Goal: Task Accomplishment & Management: Complete application form

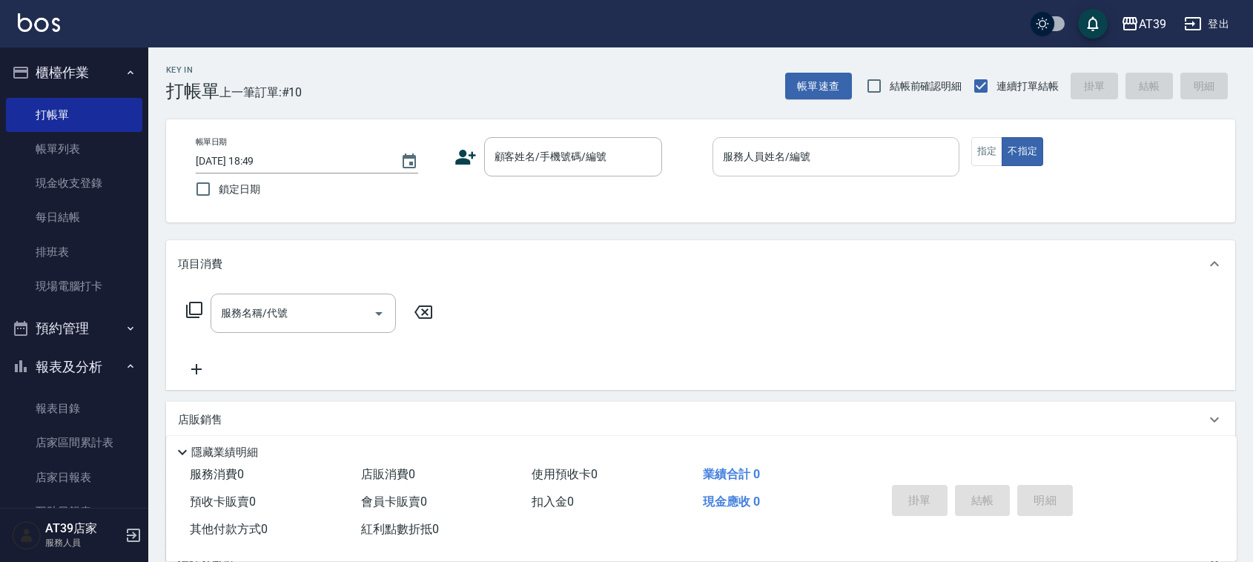
click at [797, 142] on div "服務人員姓名/編號" at bounding box center [835, 156] width 247 height 39
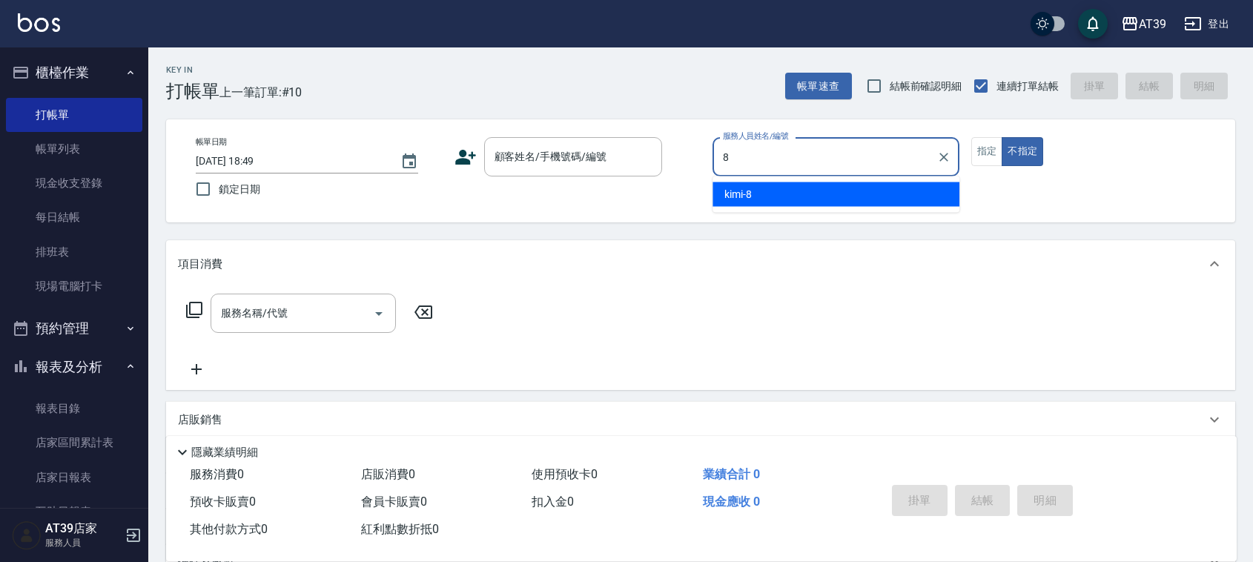
click at [817, 189] on div "kimi -8" at bounding box center [835, 194] width 247 height 24
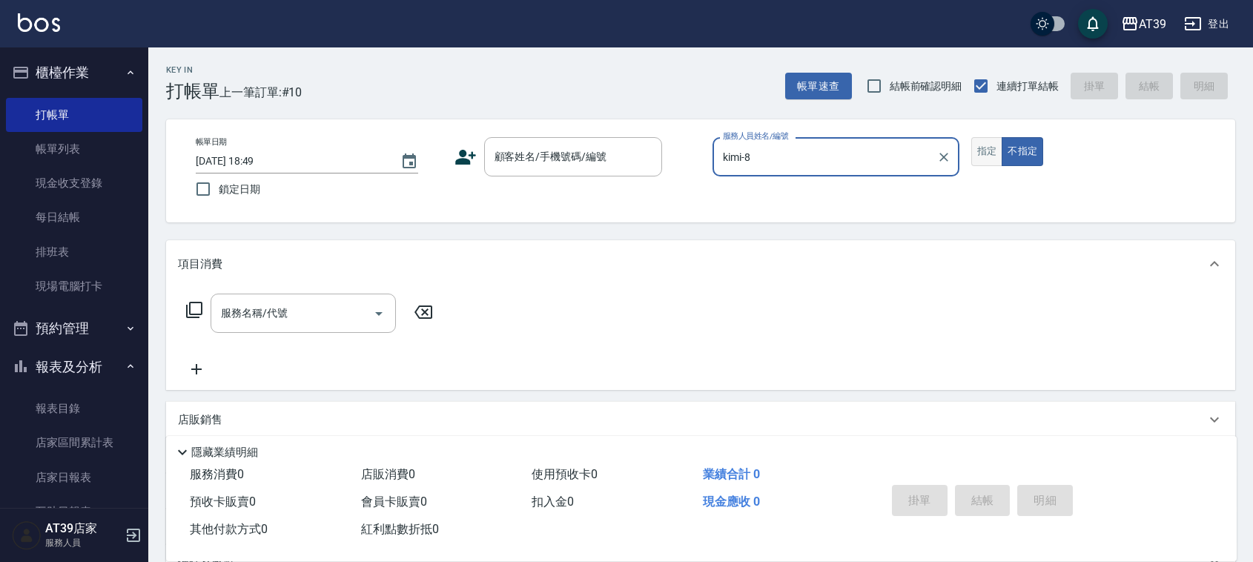
type input "kimi-8"
click at [981, 153] on button "指定" at bounding box center [987, 151] width 32 height 29
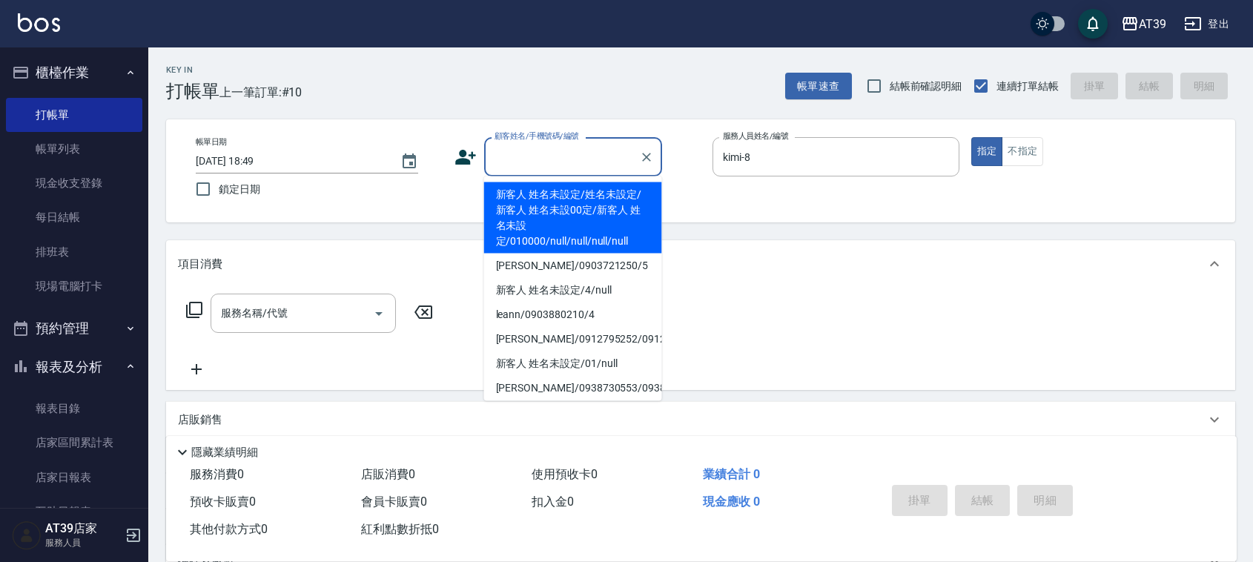
click at [546, 148] on input "顧客姓名/手機號碼/編號" at bounding box center [562, 157] width 142 height 26
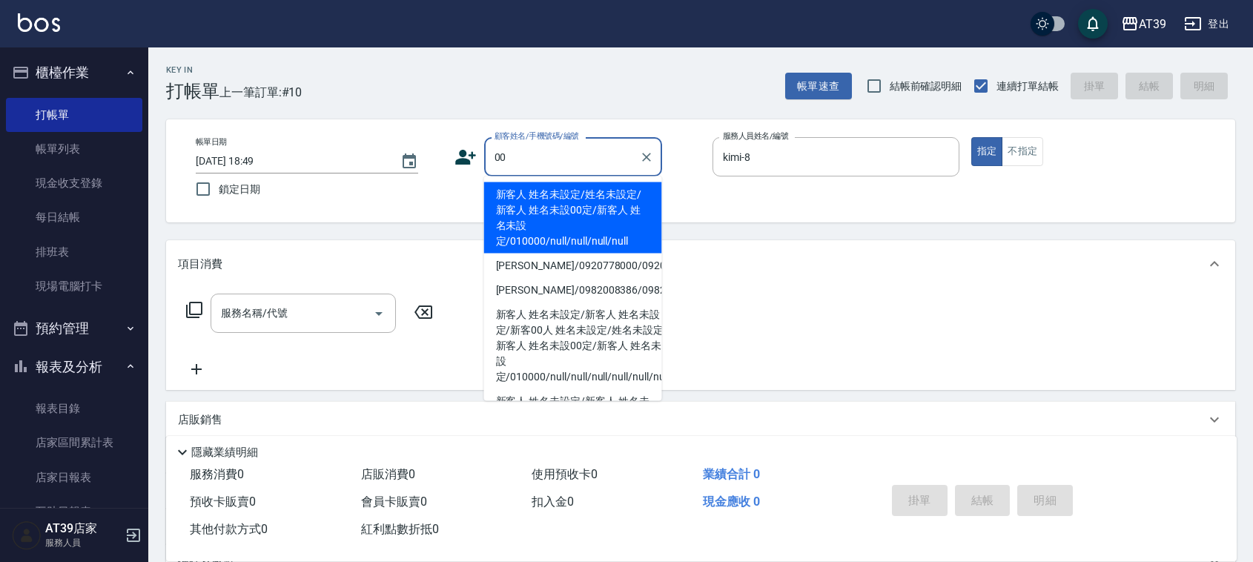
click at [553, 195] on li "新客人 姓名未設定/姓名未設定/新客人 姓名未設00定/新客人 姓名未設定/010000/null/null/null/null" at bounding box center [573, 217] width 178 height 71
type input "新客人 姓名未設定/姓名未設定/新客人 姓名未設00定/新客人 姓名未設定/010000/null/null/null/null"
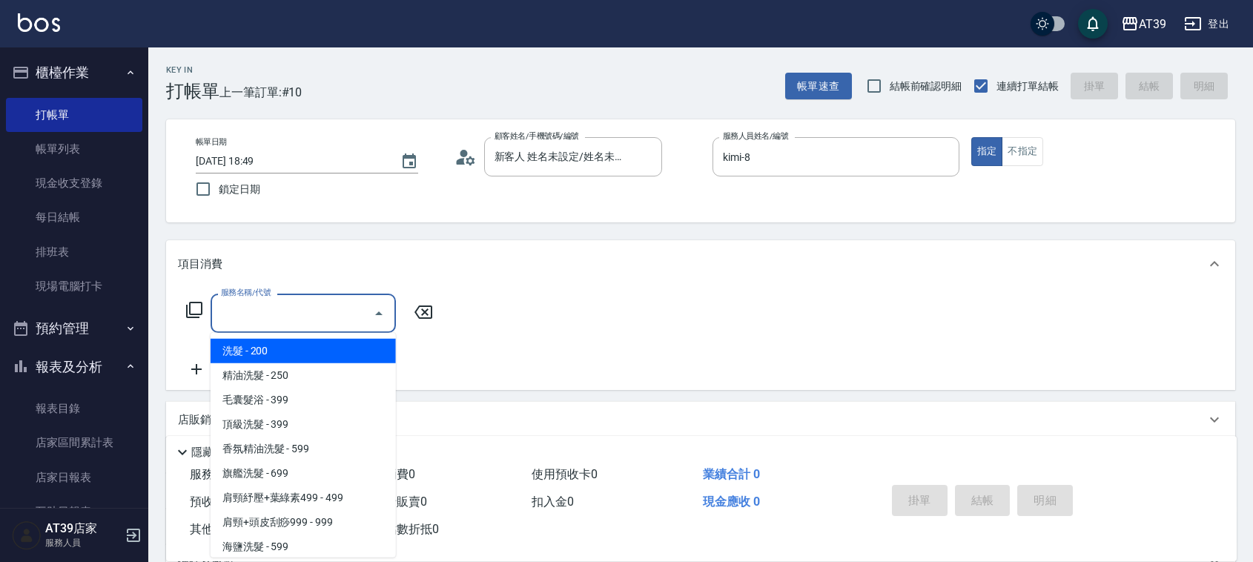
click at [312, 319] on input "服務名稱/代號" at bounding box center [292, 313] width 150 height 26
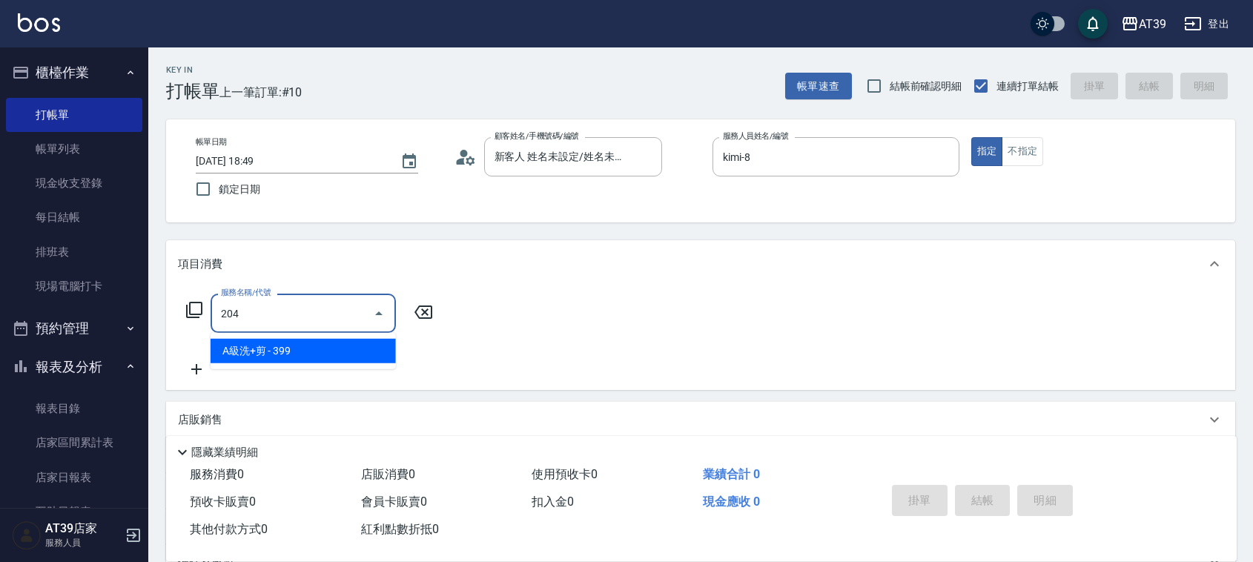
click at [328, 360] on span "A級洗+剪 - 399" at bounding box center [303, 351] width 185 height 24
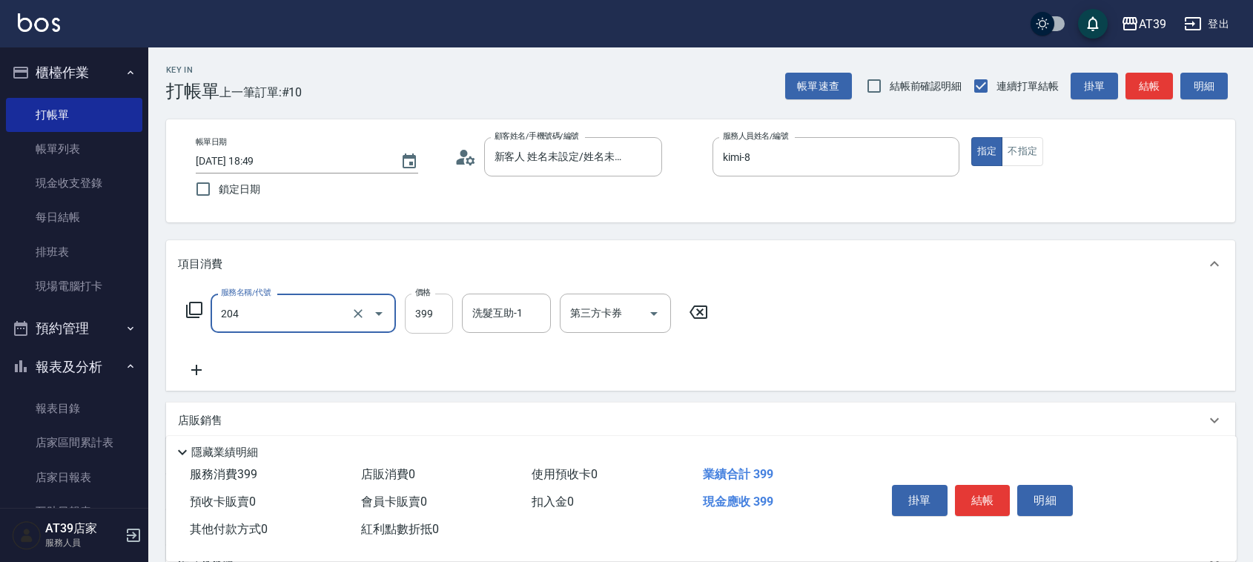
type input "A級洗+剪(204)"
click at [435, 308] on input "399" at bounding box center [429, 314] width 48 height 40
type input "500"
click at [509, 308] on div "洗髮互助-1 洗髮互助-1" at bounding box center [506, 313] width 89 height 39
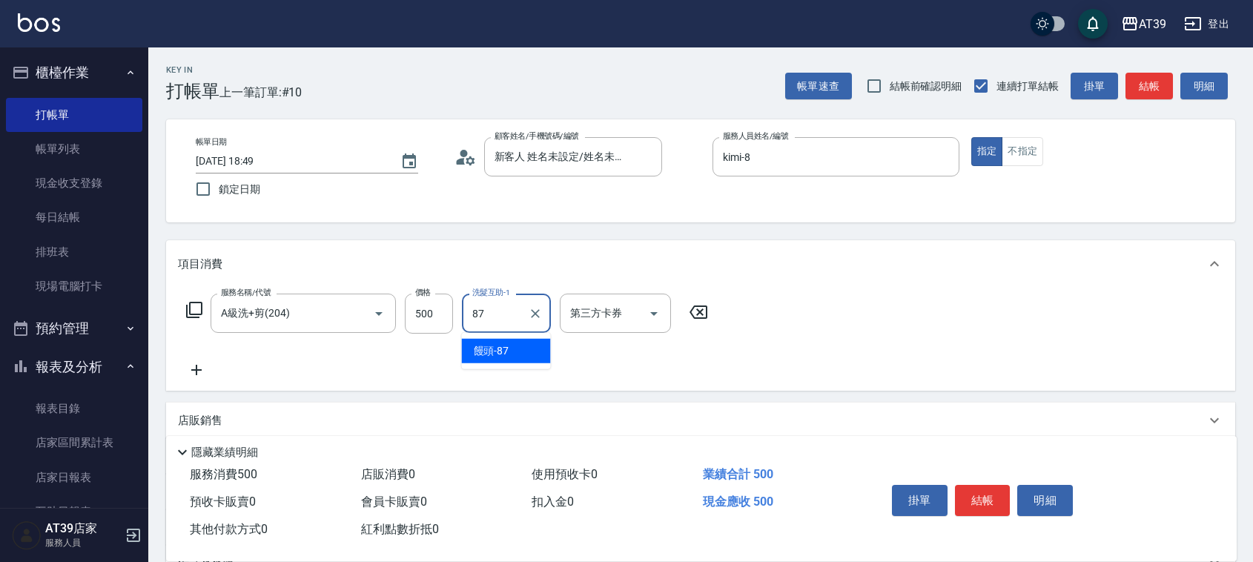
click at [521, 352] on div "饅頭 -87" at bounding box center [506, 351] width 89 height 24
type input "饅頭-87"
click at [1155, 87] on button "結帳" at bounding box center [1148, 86] width 47 height 27
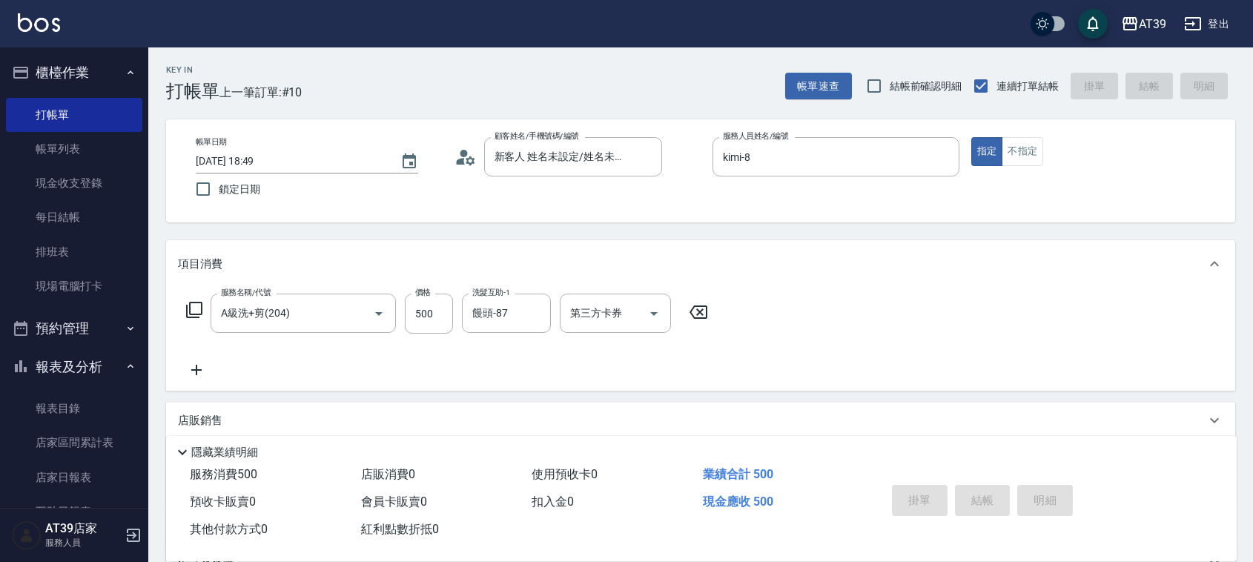
type input "[DATE] 19:31"
